Goal: Task Accomplishment & Management: Manage account settings

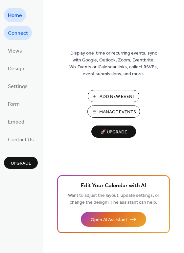
click at [23, 32] on span "Connect" at bounding box center [18, 33] width 20 height 11
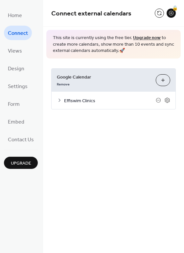
click at [161, 81] on button "Choose Calendars" at bounding box center [163, 80] width 14 height 12
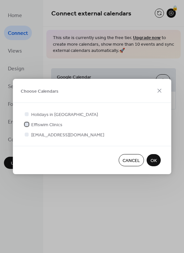
click at [25, 124] on div at bounding box center [27, 124] width 4 height 4
click at [26, 124] on div at bounding box center [27, 124] width 4 height 4
click at [150, 161] on span "OK" at bounding box center [153, 160] width 6 height 7
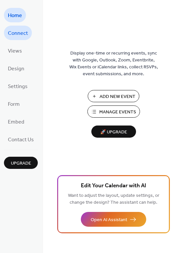
click at [24, 34] on span "Connect" at bounding box center [18, 33] width 20 height 11
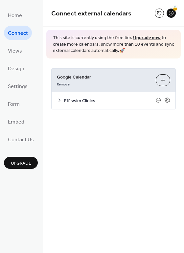
click at [166, 77] on button "Choose Calendars" at bounding box center [163, 80] width 14 height 12
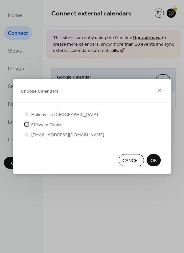
click at [26, 123] on icon at bounding box center [26, 124] width 3 height 3
click at [28, 125] on div at bounding box center [27, 124] width 4 height 4
click at [150, 159] on span "OK" at bounding box center [153, 160] width 6 height 7
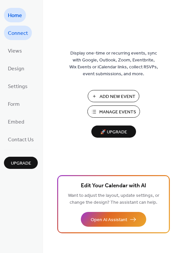
click at [19, 31] on span "Connect" at bounding box center [18, 33] width 20 height 11
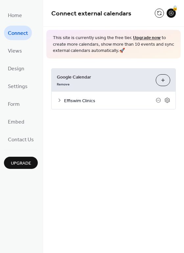
click at [161, 78] on button "Choose Calendars" at bounding box center [163, 80] width 14 height 12
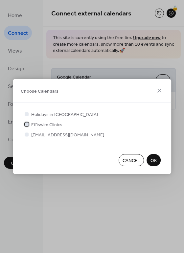
click at [25, 123] on icon at bounding box center [26, 124] width 3 height 3
click at [27, 123] on div at bounding box center [27, 124] width 4 height 4
click at [150, 163] on span "OK" at bounding box center [153, 160] width 6 height 7
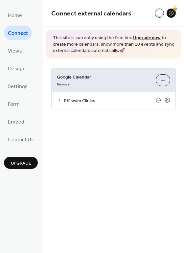
click at [162, 78] on button "Choose Calendars" at bounding box center [163, 80] width 14 height 12
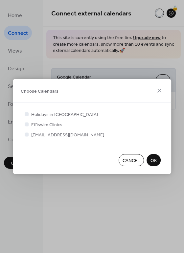
click at [155, 160] on span "OK" at bounding box center [153, 160] width 6 height 7
